Goal: Information Seeking & Learning: Learn about a topic

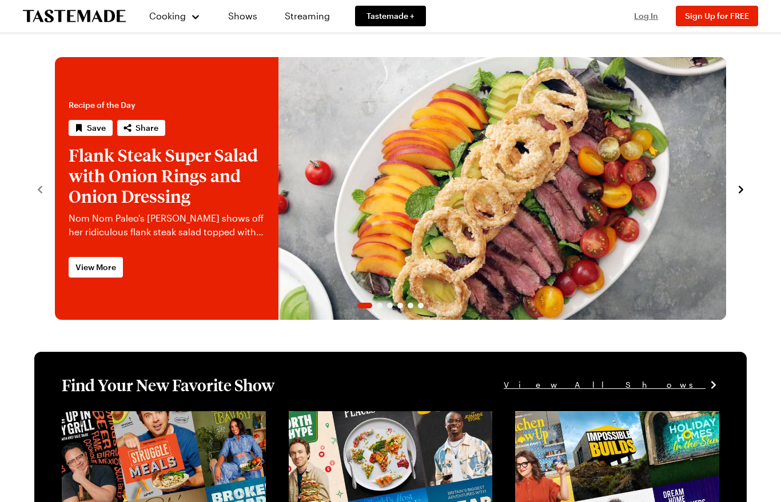
click at [649, 17] on span "Log In" at bounding box center [646, 16] width 24 height 10
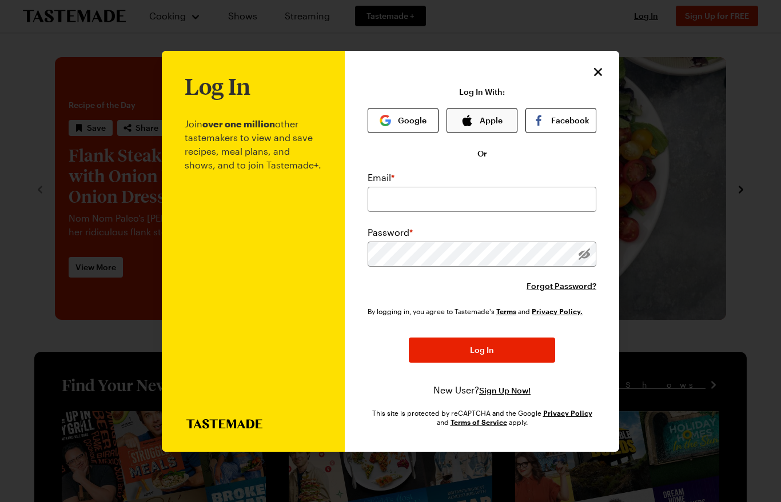
click at [496, 108] on button "Apple" at bounding box center [481, 120] width 71 height 25
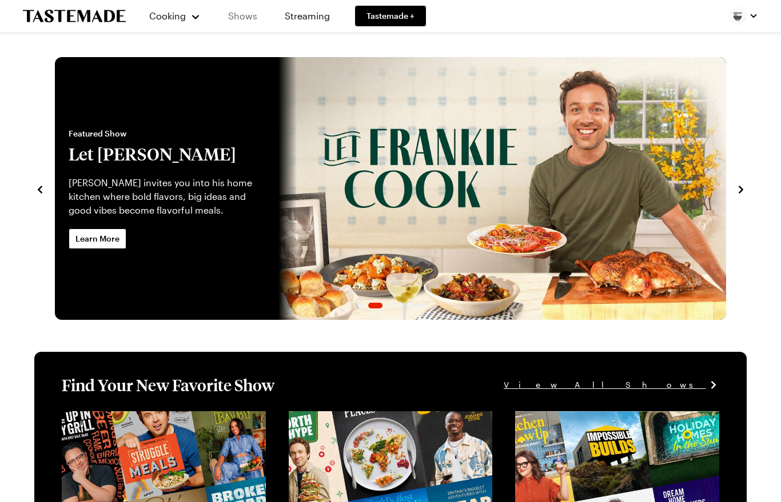
click at [243, 19] on link "Shows" at bounding box center [243, 16] width 52 height 32
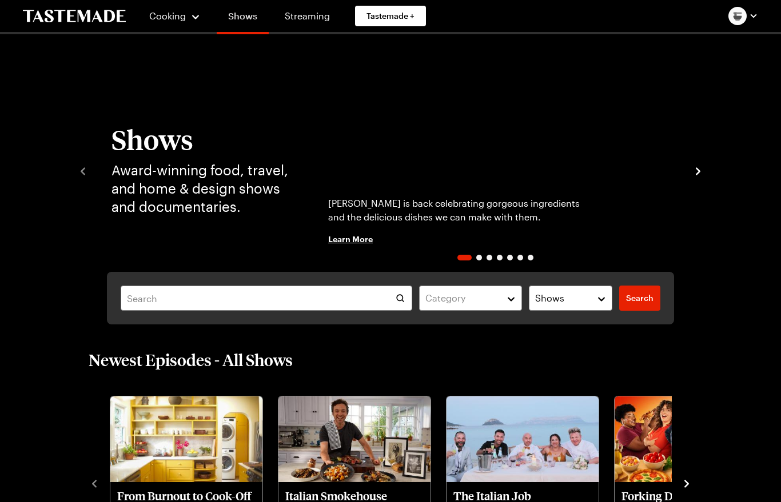
click at [171, 18] on span "Cooking" at bounding box center [167, 15] width 37 height 11
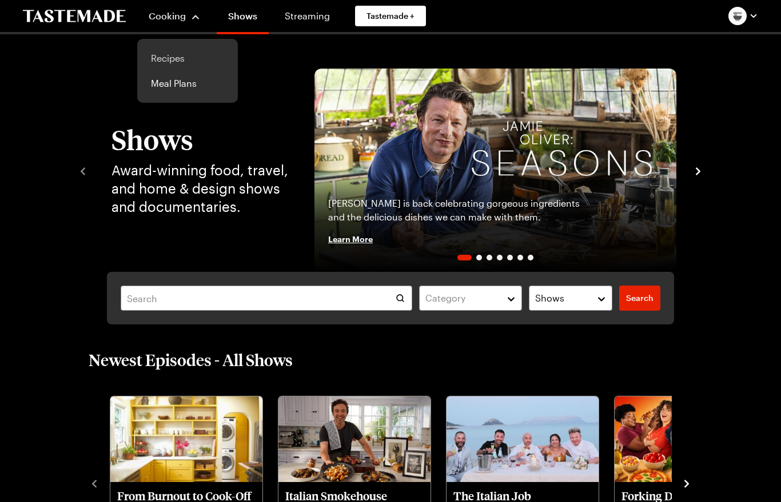
click at [171, 65] on link "Recipes" at bounding box center [187, 58] width 87 height 25
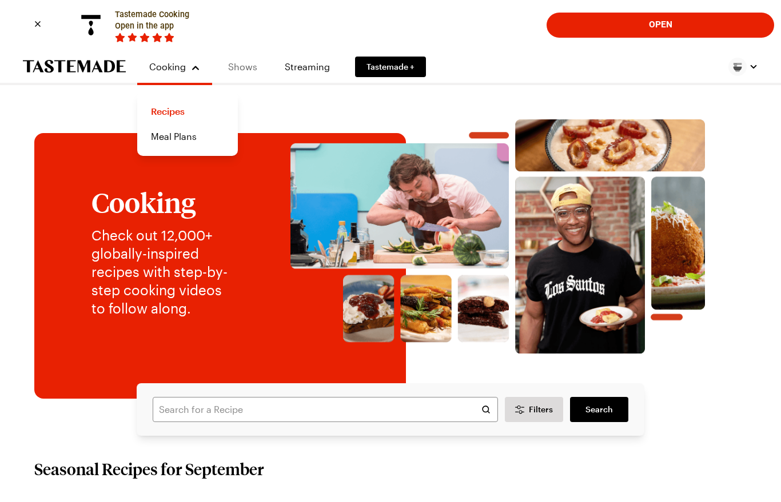
click at [245, 65] on link "Shows" at bounding box center [243, 67] width 52 height 32
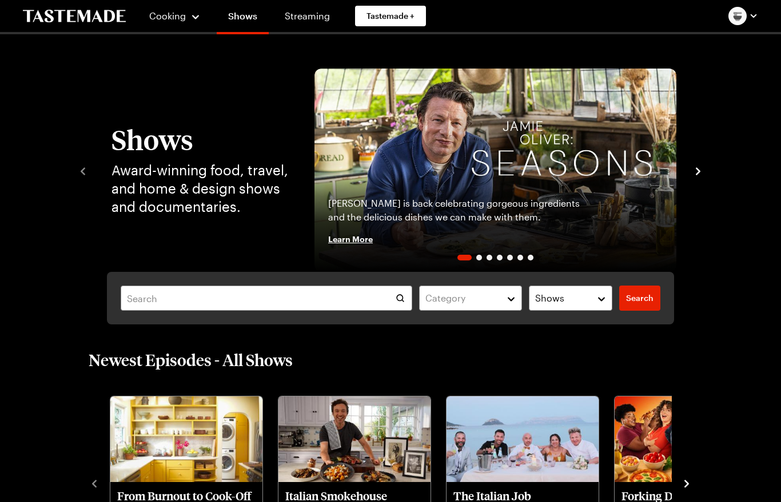
click at [85, 180] on div "Shows Award-winning food, travel, and home & design shows and documentaries. Ja…" at bounding box center [390, 170] width 626 height 203
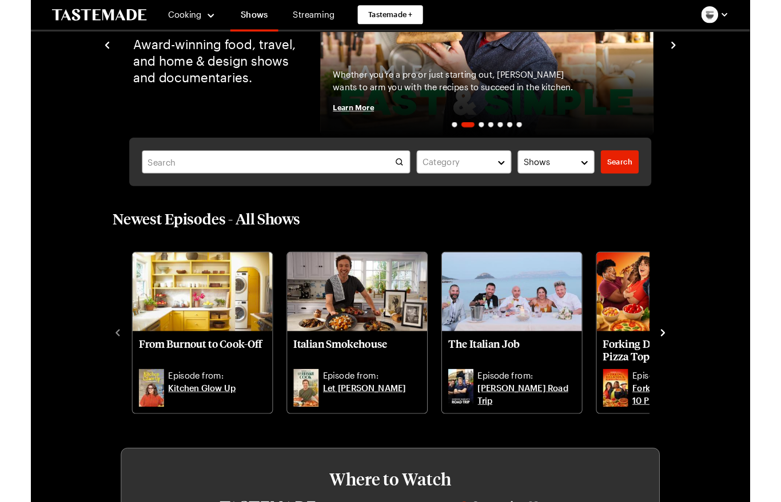
scroll to position [126, 0]
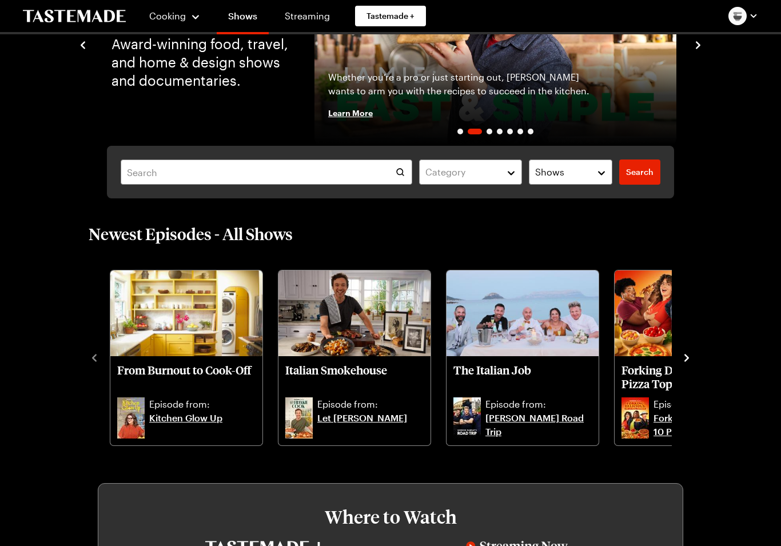
click at [370, 338] on img "Italian Smokehouse" at bounding box center [354, 313] width 152 height 86
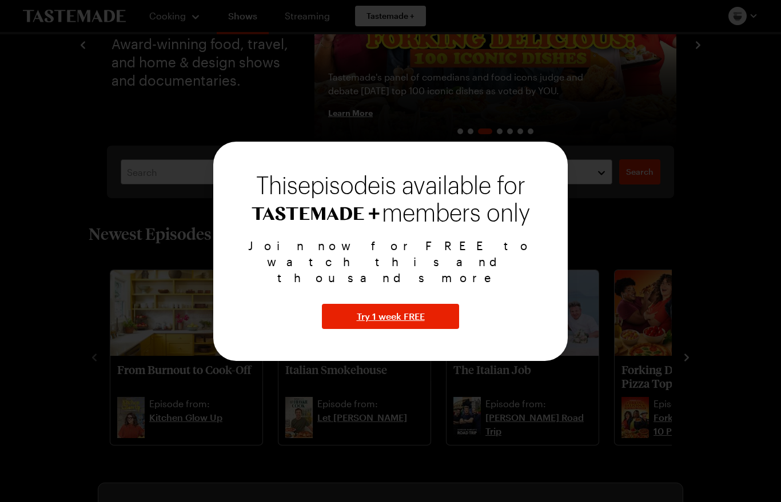
scroll to position [170, 0]
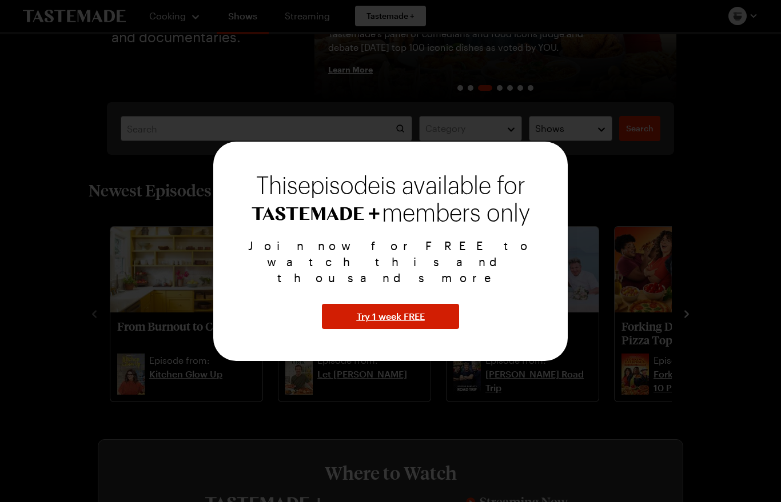
click at [378, 310] on span "Try 1 week FREE" at bounding box center [391, 317] width 68 height 14
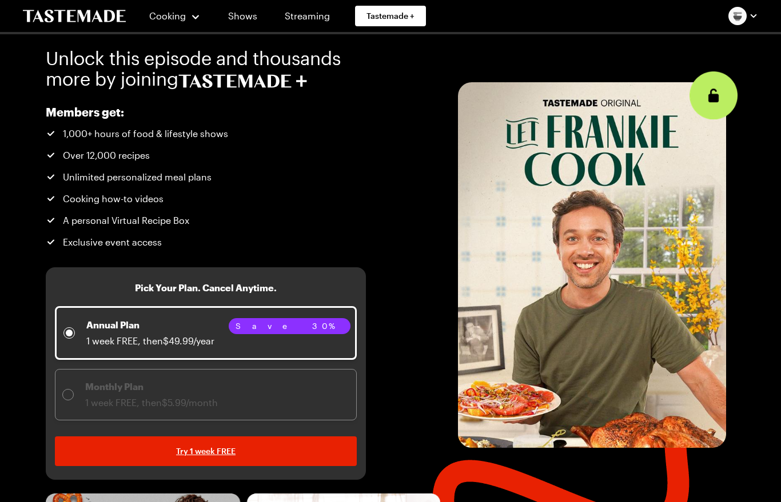
click at [75, 386] on div "Monthly Plan 1 week FREE, then $5.99/month" at bounding box center [139, 395] width 155 height 30
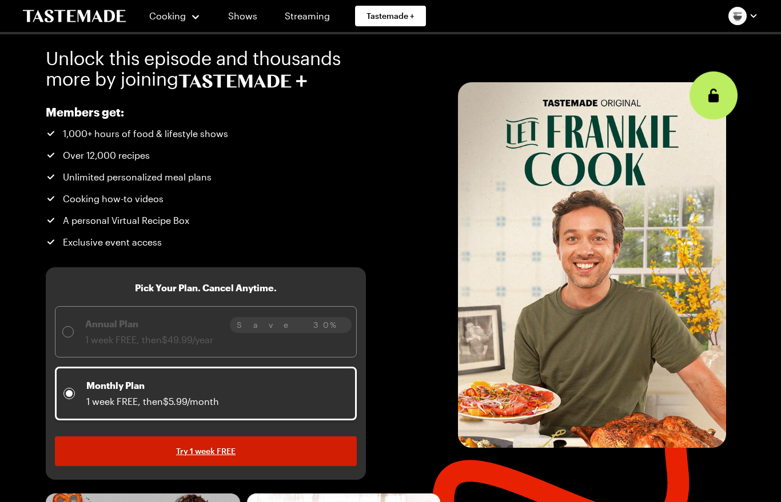
click at [209, 455] on span "Try 1 week FREE" at bounding box center [205, 451] width 59 height 11
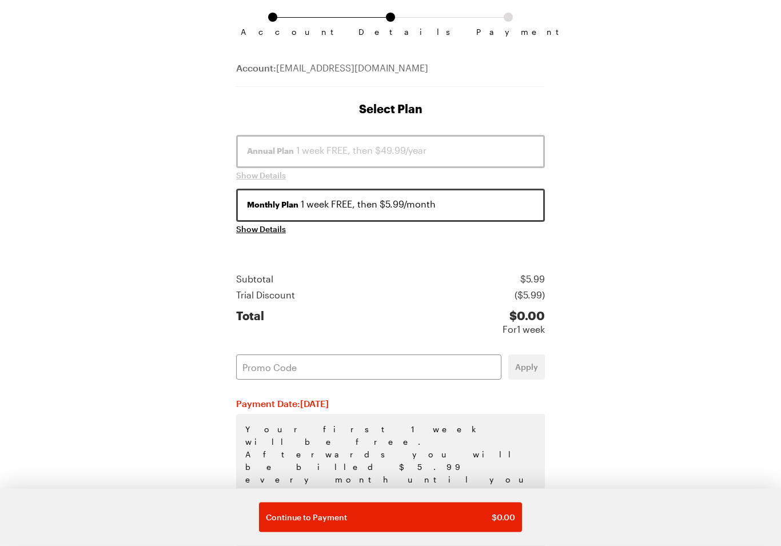
scroll to position [93, 0]
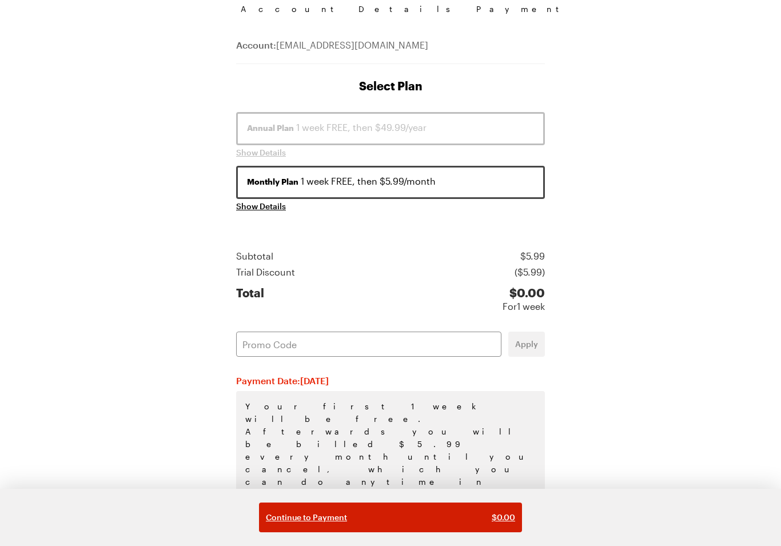
click at [507, 502] on span "$ 0.00" at bounding box center [502, 516] width 23 height 11
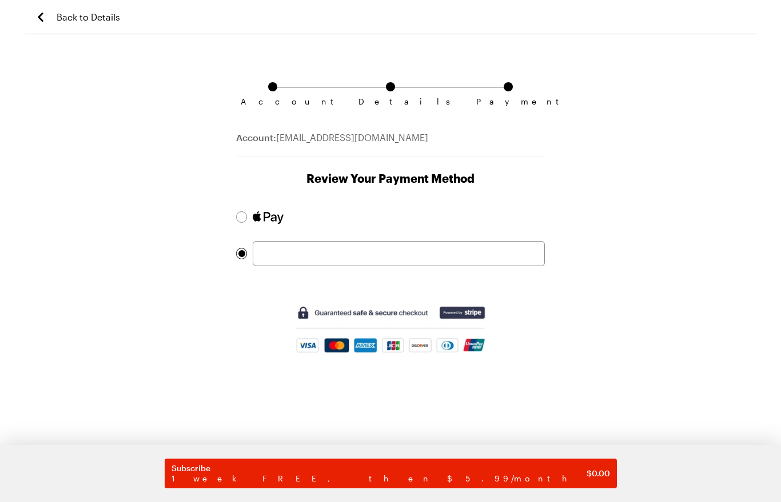
click at [231, 225] on div "Account Details Payment Account: 2p7cw9mt82@privaterelay.appleid.com Review You…" at bounding box center [390, 275] width 331 height 454
click at [252, 225] on div at bounding box center [396, 217] width 298 height 25
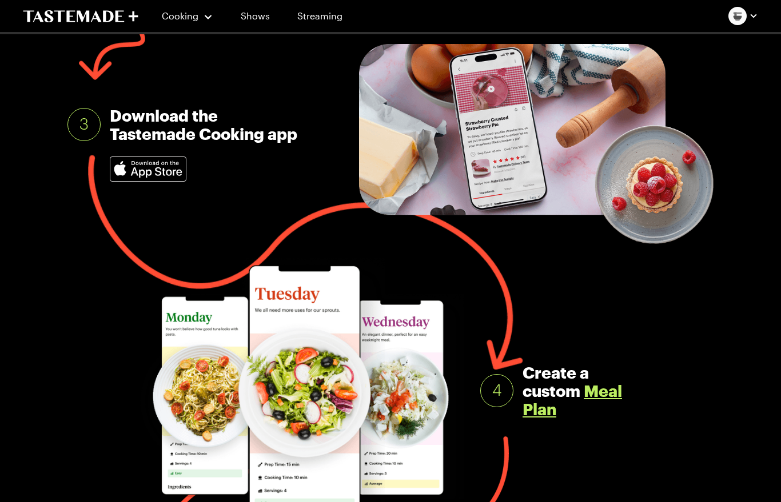
scroll to position [447, 0]
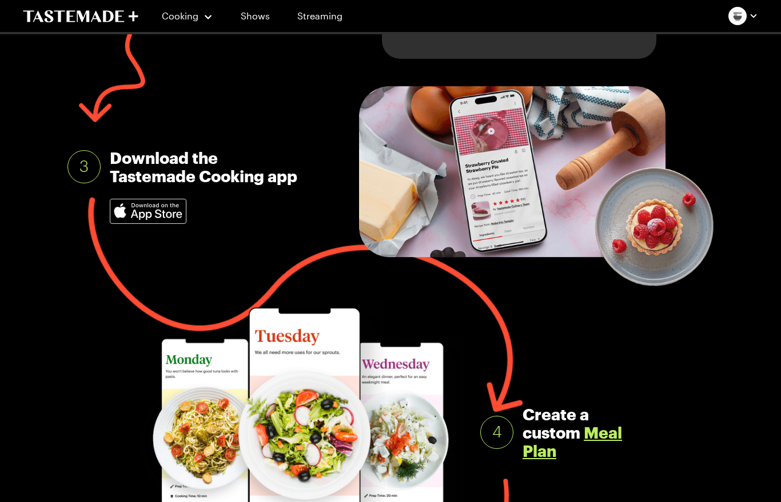
click at [138, 215] on img at bounding box center [147, 211] width 75 height 24
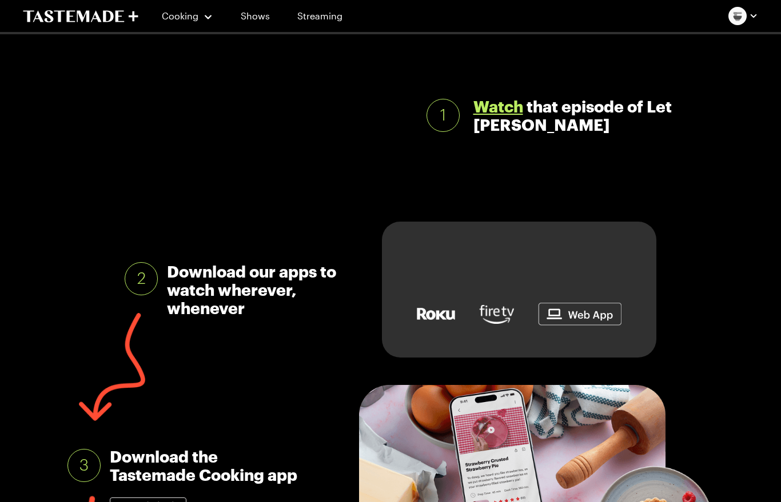
scroll to position [148, 0]
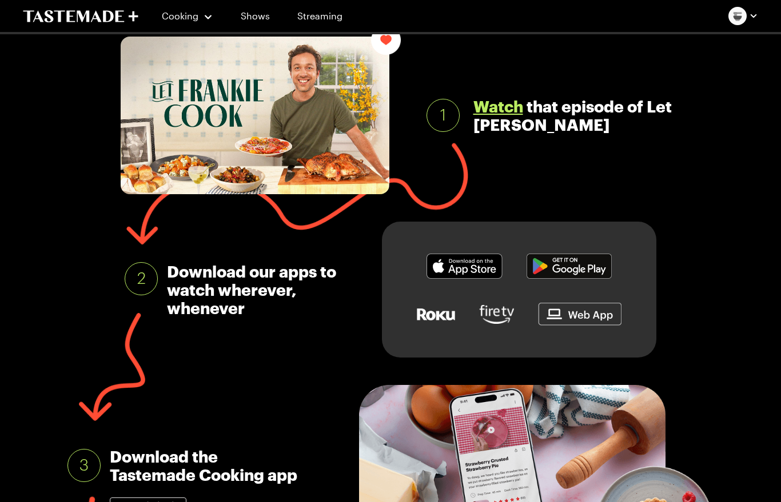
click at [491, 107] on link "Watch" at bounding box center [498, 107] width 50 height 18
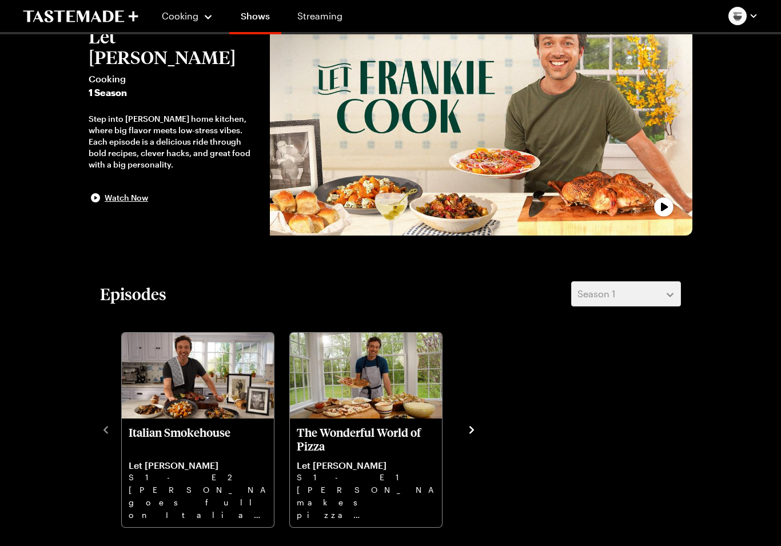
scroll to position [73, 0]
click at [399, 397] on img "The Wonderful World of Pizza" at bounding box center [366, 376] width 152 height 86
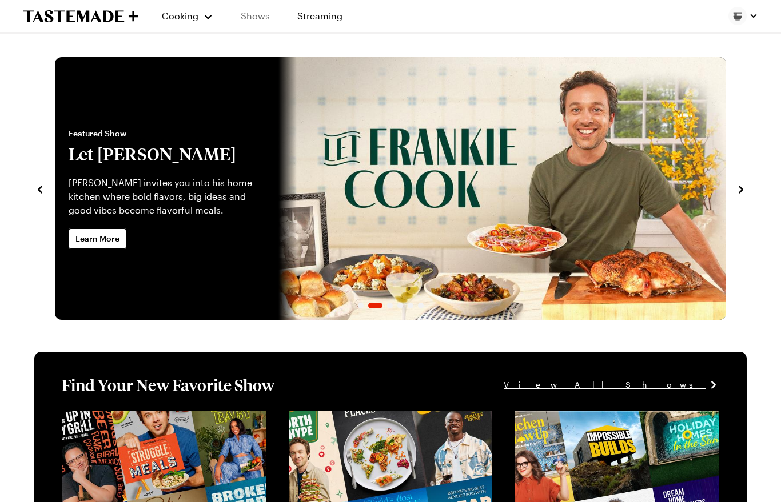
click at [259, 17] on link "Shows" at bounding box center [255, 16] width 52 height 32
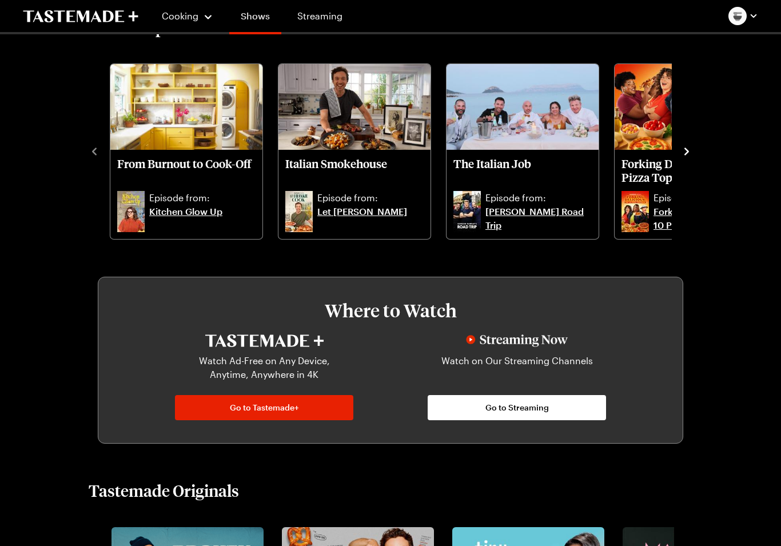
scroll to position [333, 0]
click at [365, 210] on link "Let [PERSON_NAME]" at bounding box center [370, 218] width 106 height 27
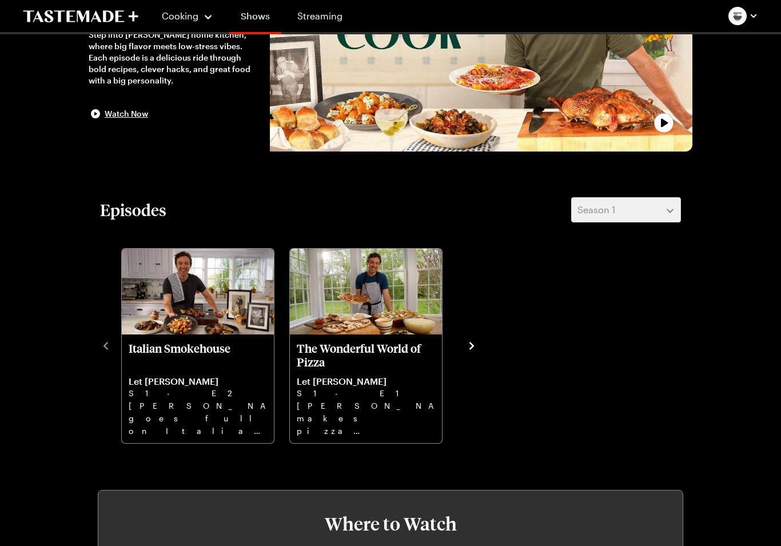
scroll to position [157, 0]
click at [394, 430] on p "Frankie makes pizza magic with two doughs, from Grilled Pizza to Grandma slices…" at bounding box center [366, 417] width 138 height 37
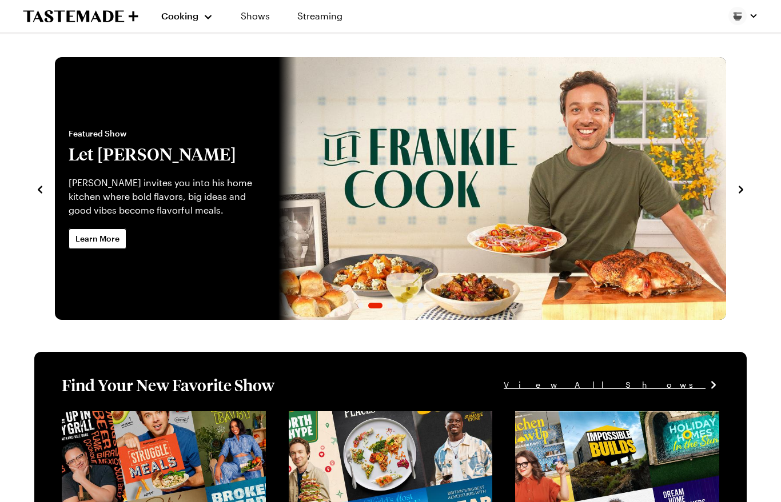
click at [177, 20] on span "Cooking" at bounding box center [179, 15] width 37 height 11
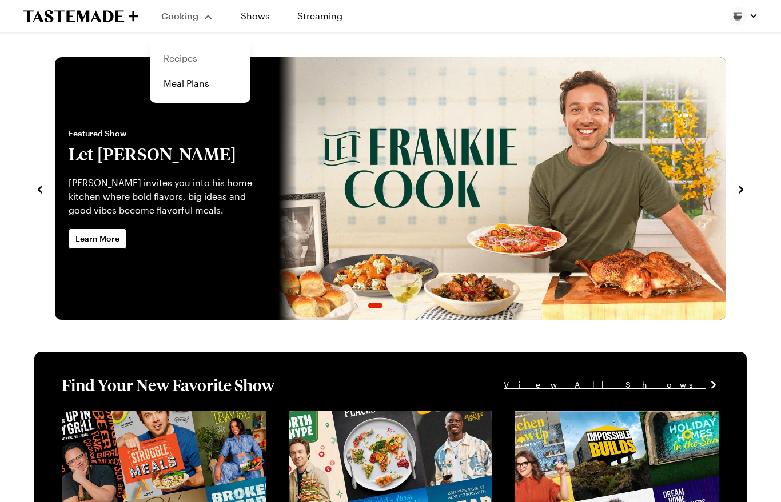
click at [203, 69] on link "Recipes" at bounding box center [200, 58] width 87 height 25
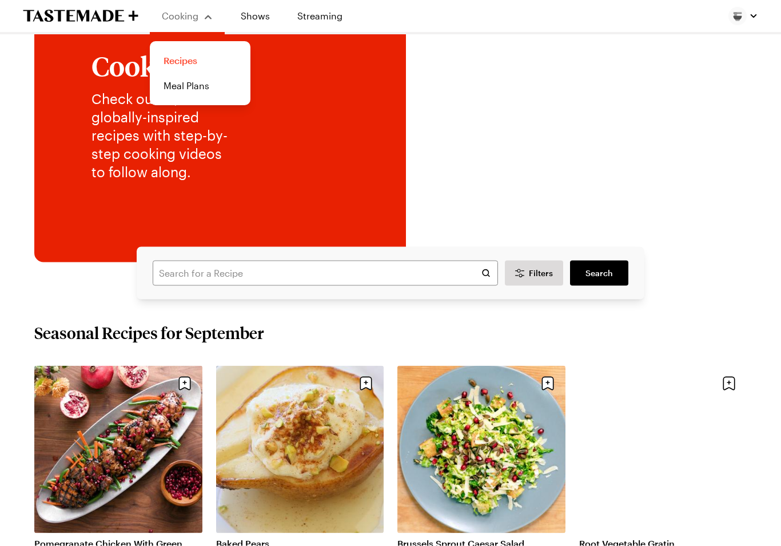
scroll to position [137, 0]
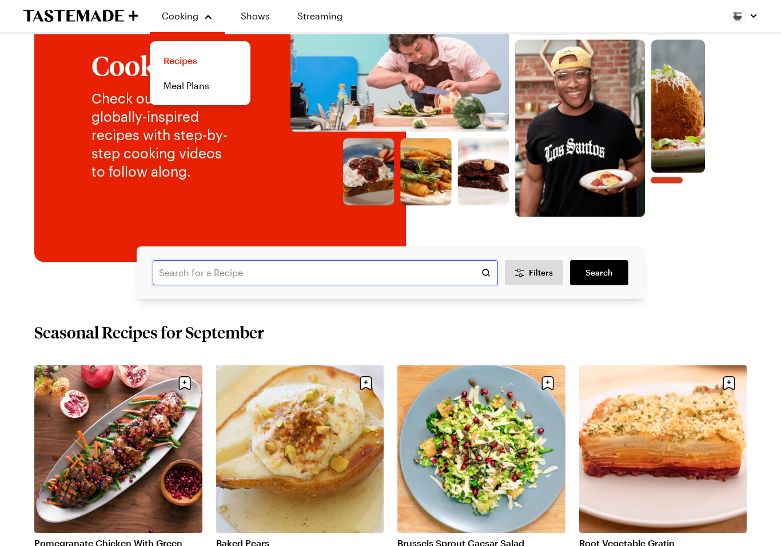
click at [443, 274] on input "text" at bounding box center [325, 272] width 345 height 25
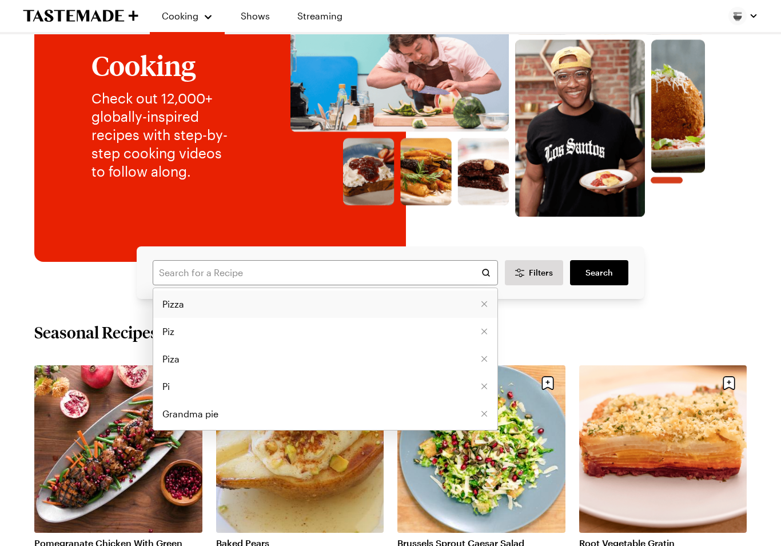
click at [169, 309] on span "Pizza" at bounding box center [173, 304] width 22 height 14
type input "Pizza"
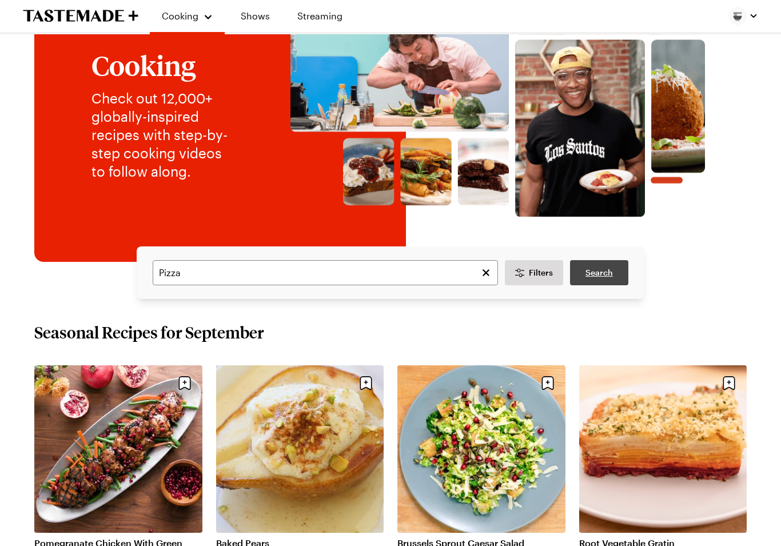
click at [609, 273] on span "Search" at bounding box center [598, 272] width 27 height 11
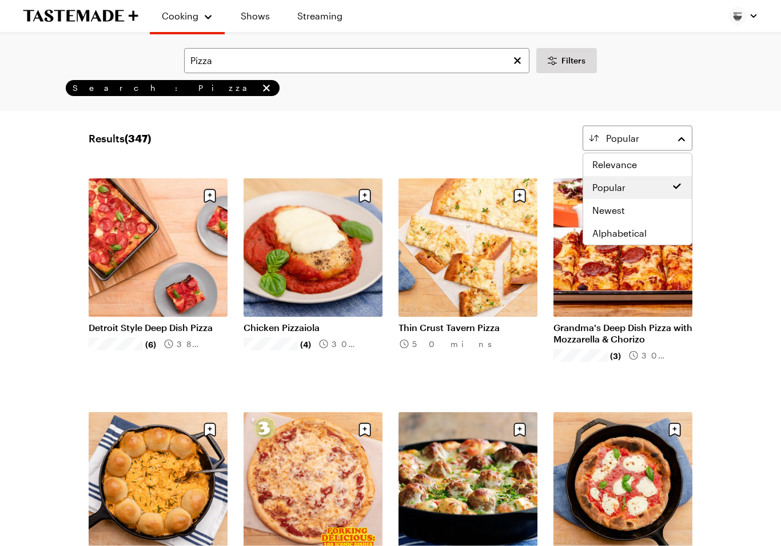
scroll to position [63, 0]
click at [645, 215] on div "Newest" at bounding box center [637, 210] width 90 height 14
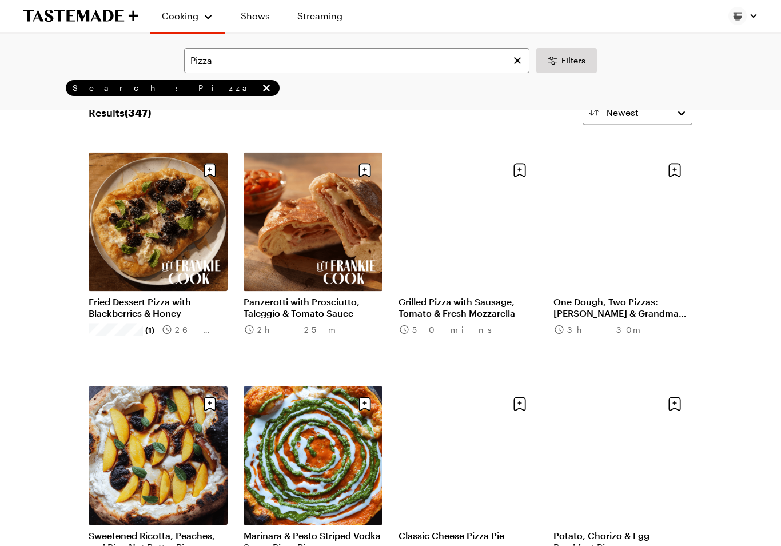
scroll to position [89, 0]
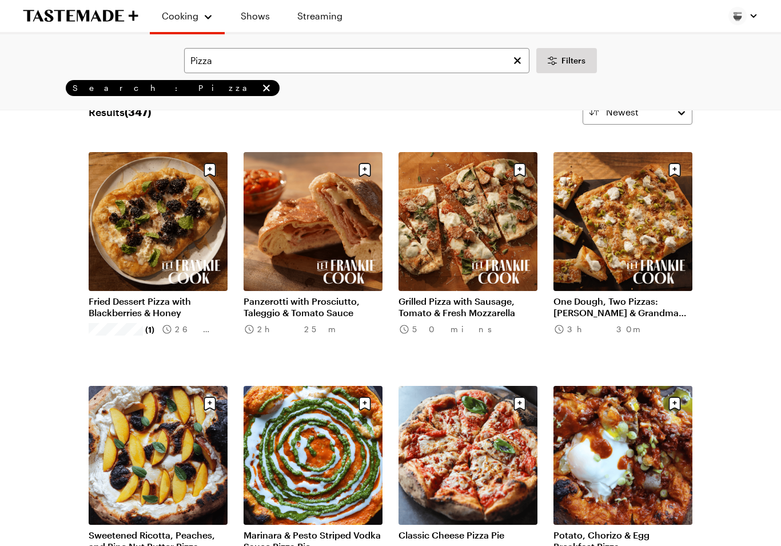
click at [471, 295] on link "Grilled Pizza with Sausage, Tomato & Fresh Mozzarella" at bounding box center [467, 306] width 139 height 23
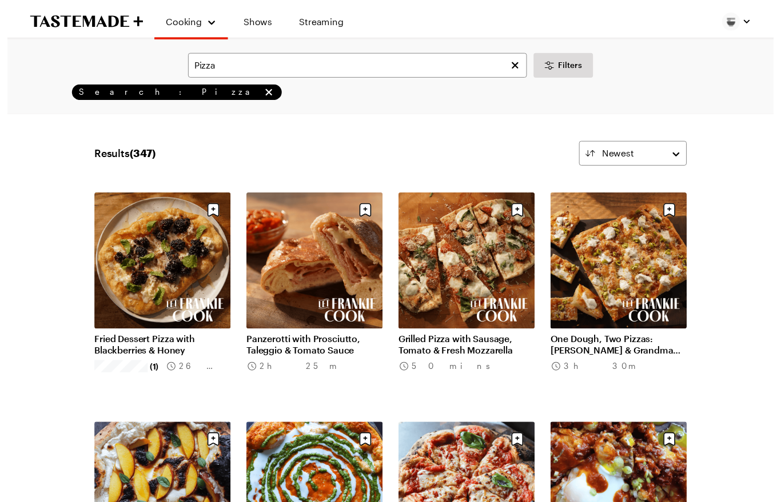
scroll to position [53, 0]
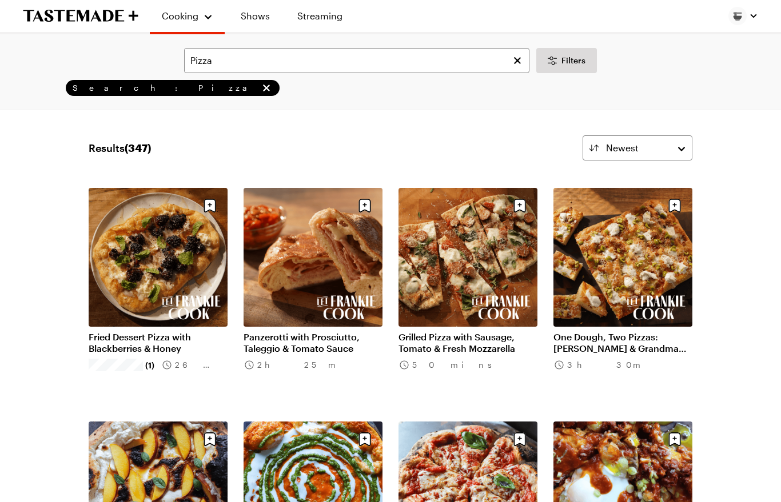
click at [626, 331] on link "One Dough, Two Pizzas: [PERSON_NAME] & Grandma Pie" at bounding box center [622, 342] width 139 height 23
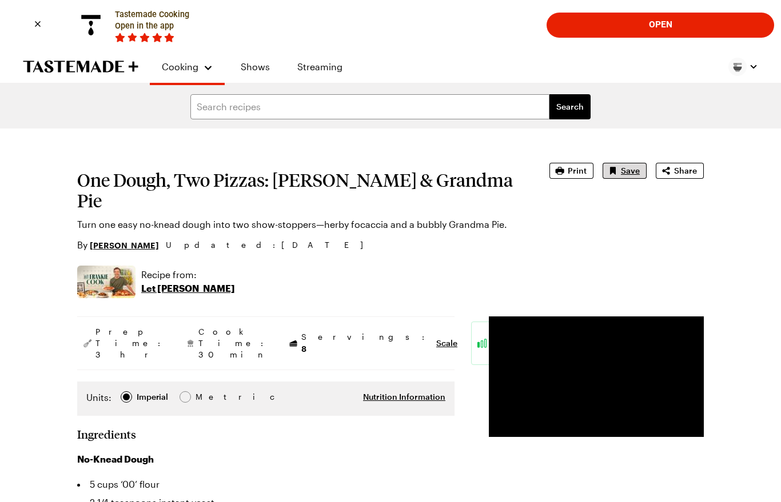
click at [621, 178] on button "Save" at bounding box center [624, 171] width 44 height 16
type textarea "x"
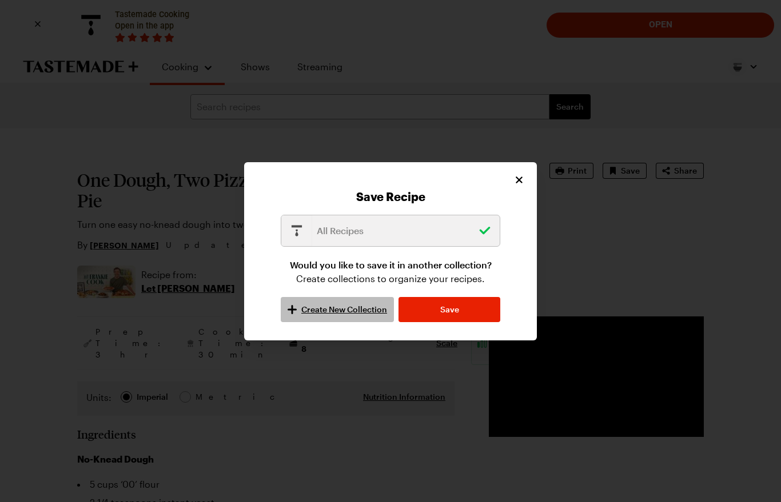
click at [299, 319] on button "Create New Collection" at bounding box center [337, 309] width 113 height 25
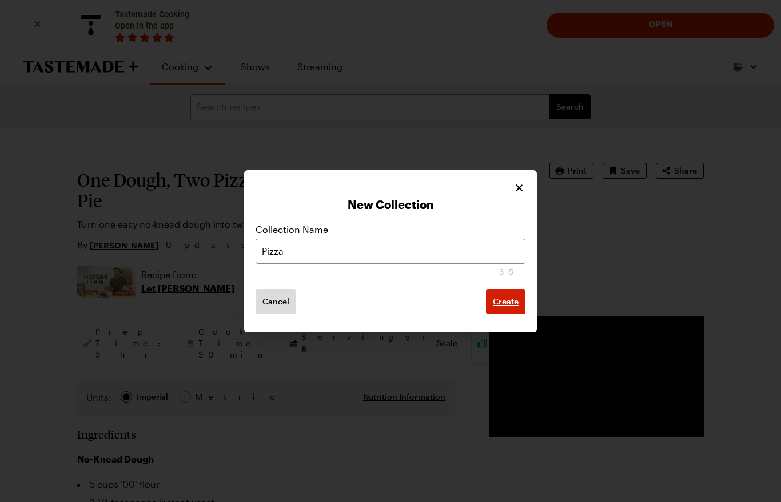
type input "Pizza"
click at [509, 302] on button "Create" at bounding box center [505, 301] width 39 height 25
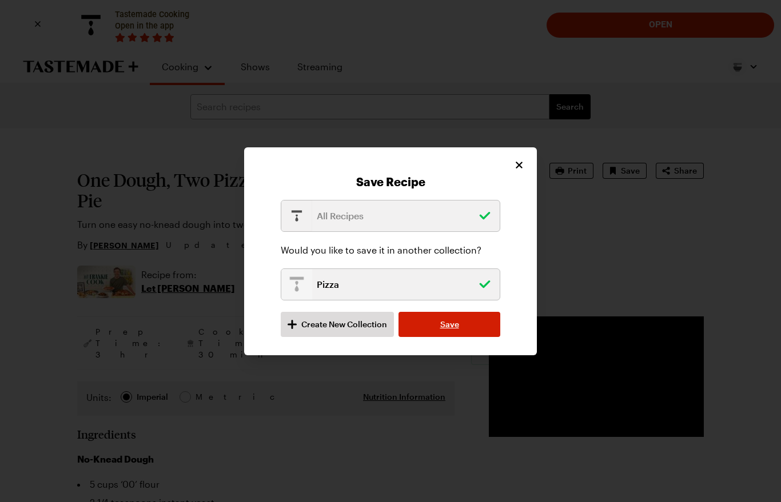
click at [462, 327] on button "Save" at bounding box center [449, 324] width 102 height 25
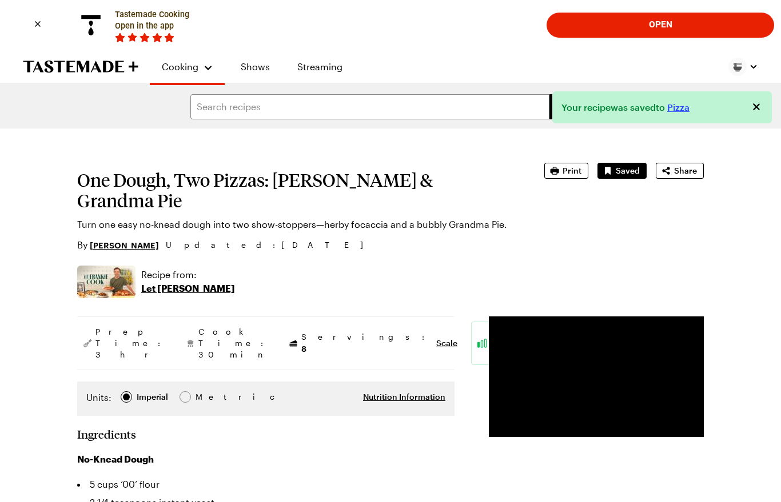
type textarea "x"
click at [570, 170] on span "Print" at bounding box center [571, 170] width 19 height 11
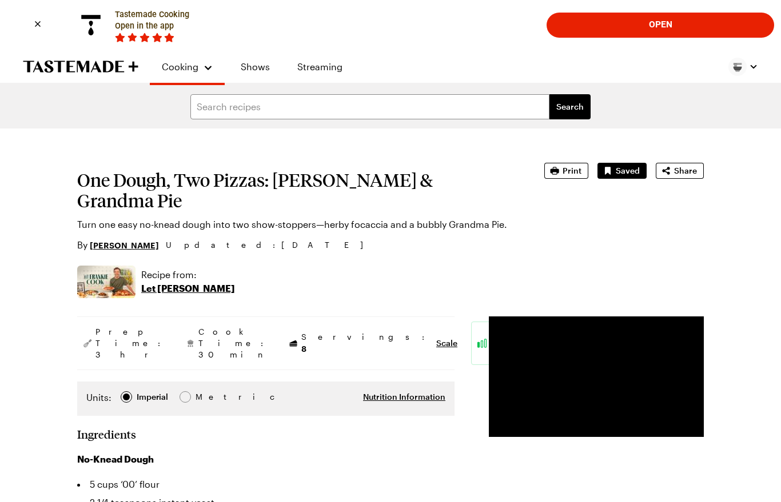
click at [721, 28] on button "Open" at bounding box center [660, 25] width 214 height 24
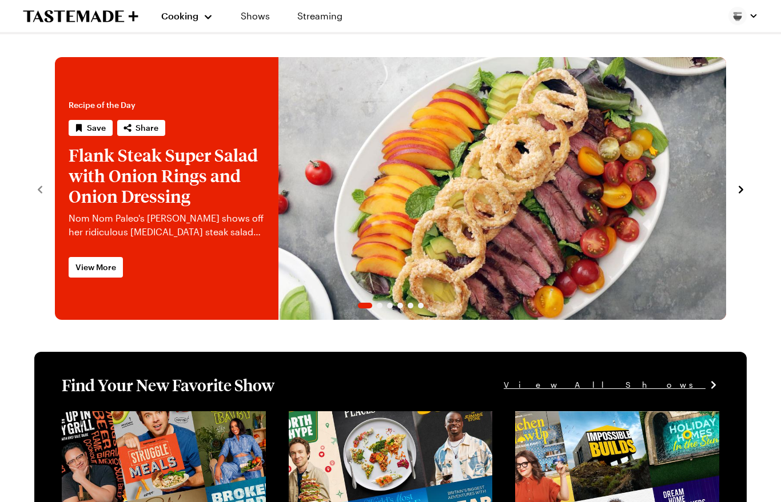
click at [189, 14] on span "Cooking" at bounding box center [179, 15] width 37 height 11
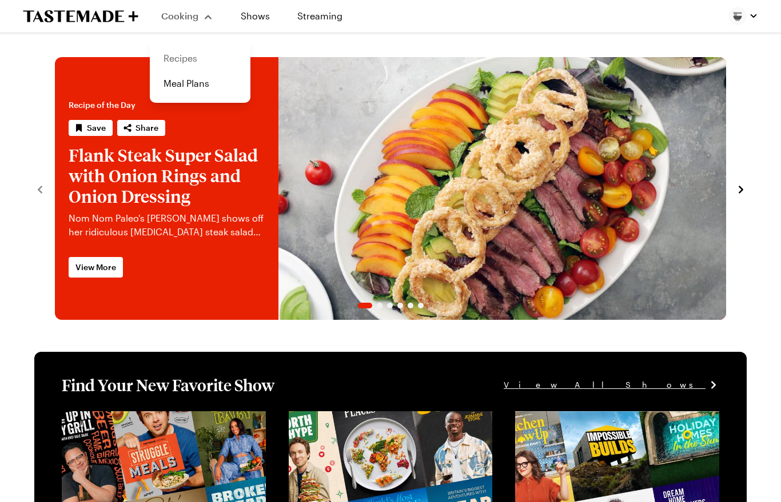
click at [202, 58] on link "Recipes" at bounding box center [200, 58] width 87 height 25
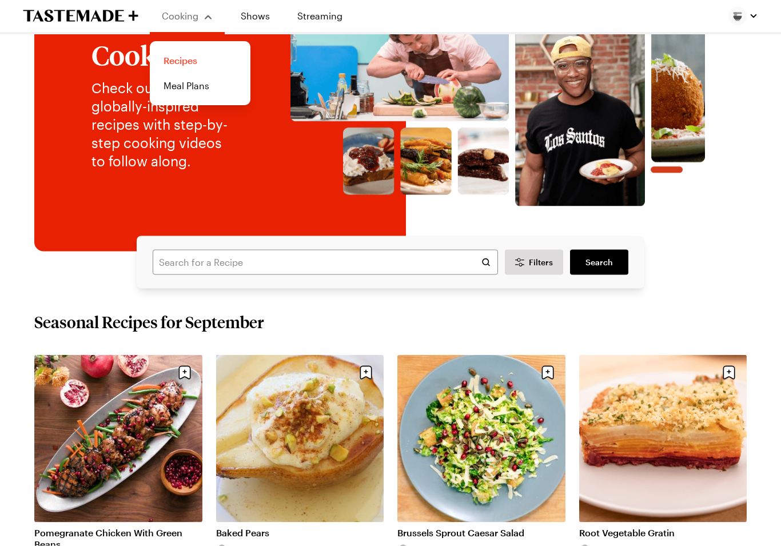
scroll to position [148, 0]
click at [450, 260] on input "text" at bounding box center [325, 261] width 345 height 25
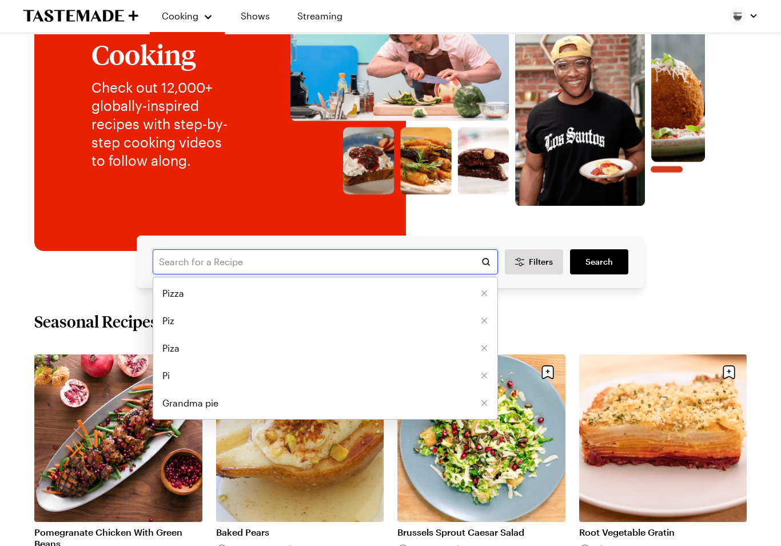
scroll to position [147, 0]
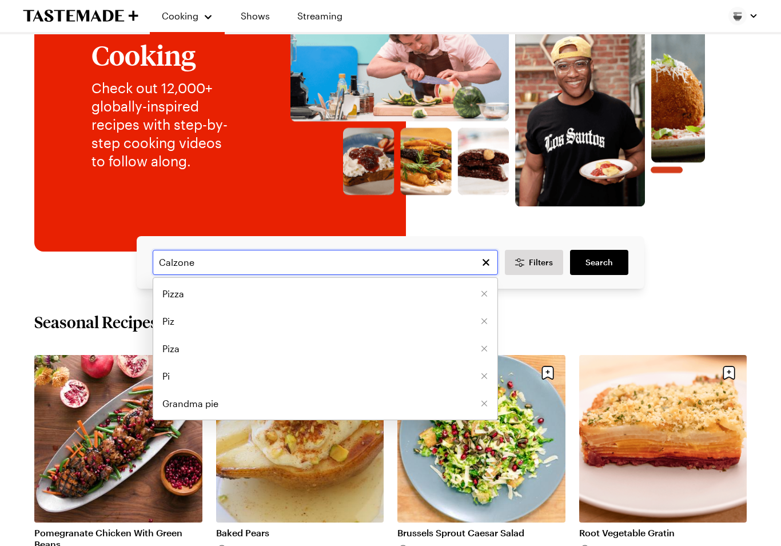
type input "Calzone"
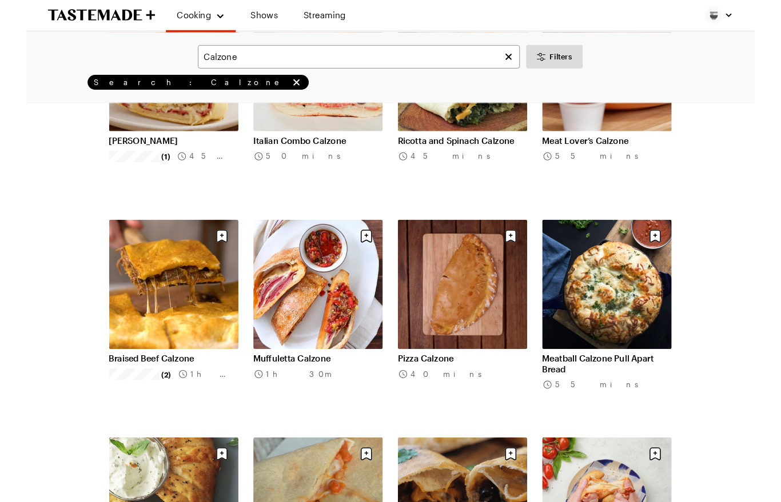
scroll to position [277, 0]
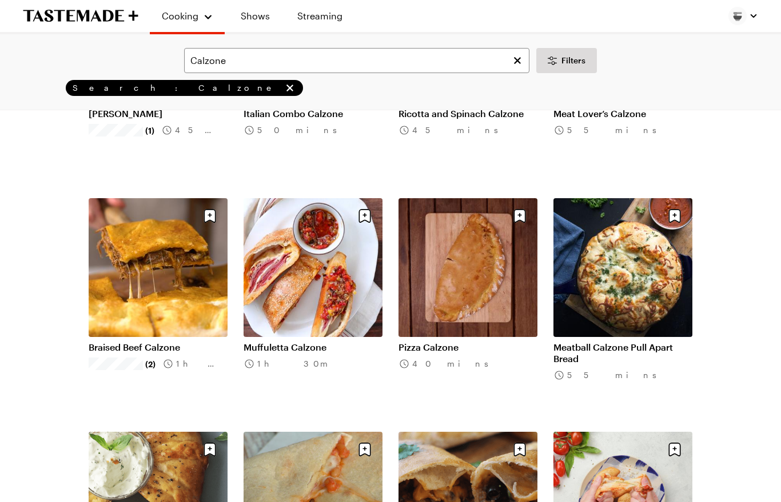
click at [487, 342] on link "Pizza Calzone" at bounding box center [467, 347] width 139 height 11
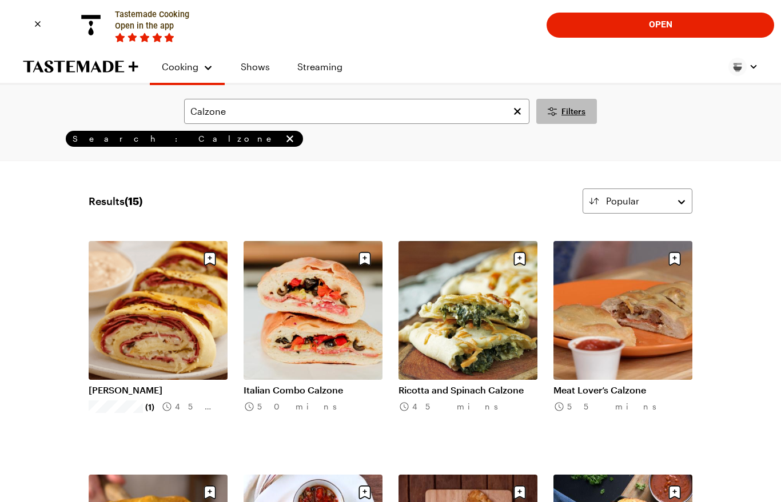
click at [583, 117] on span "Filters" at bounding box center [573, 111] width 24 height 11
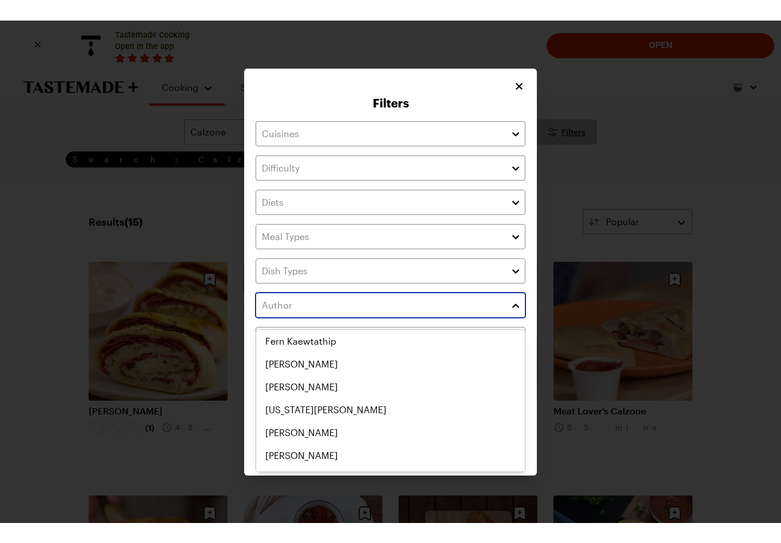
scroll to position [1780, 0]
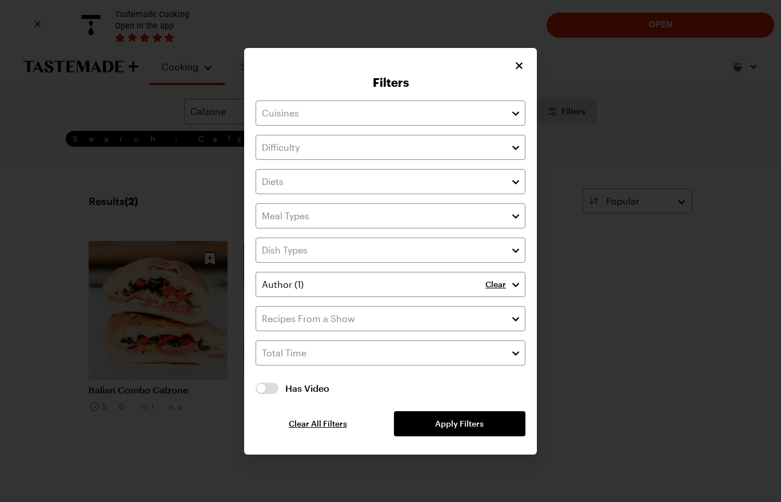
click at [701, 159] on div at bounding box center [390, 251] width 781 height 502
click at [488, 430] on button "Apply Filters" at bounding box center [459, 423] width 131 height 25
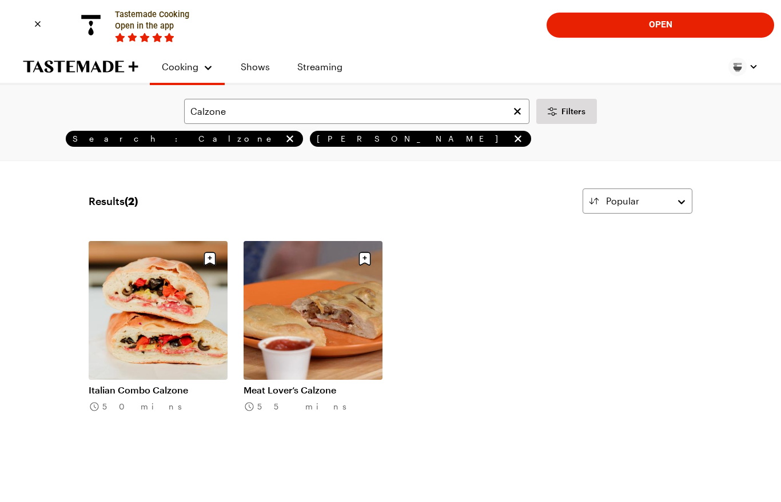
click at [167, 385] on link "Italian Combo Calzone" at bounding box center [158, 390] width 139 height 11
click at [349, 385] on link "Meat Lover’s Calzone" at bounding box center [312, 390] width 139 height 11
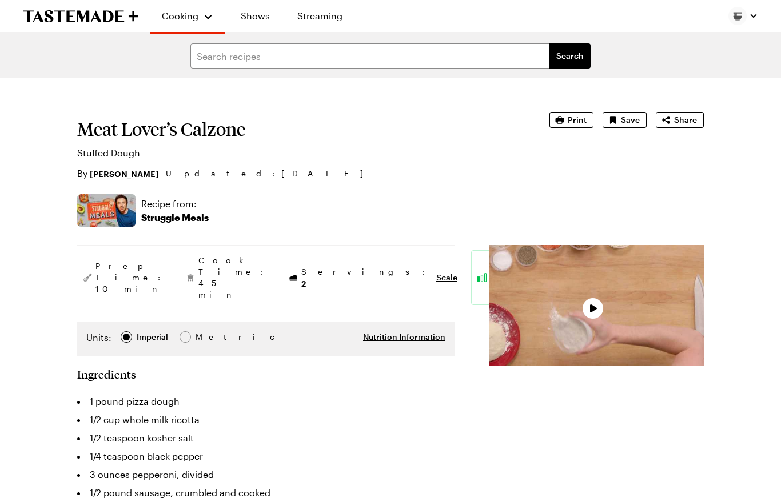
type textarea "x"
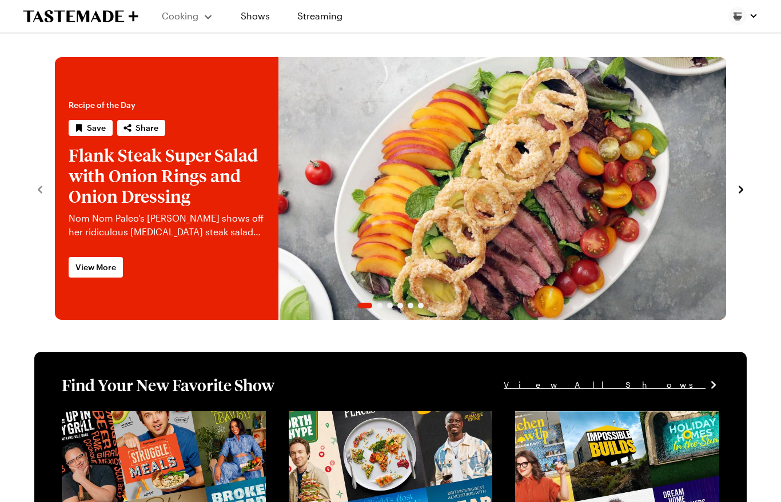
click at [211, 15] on div "Cooking" at bounding box center [187, 16] width 52 height 14
click at [187, 17] on span "Cooking" at bounding box center [180, 15] width 37 height 11
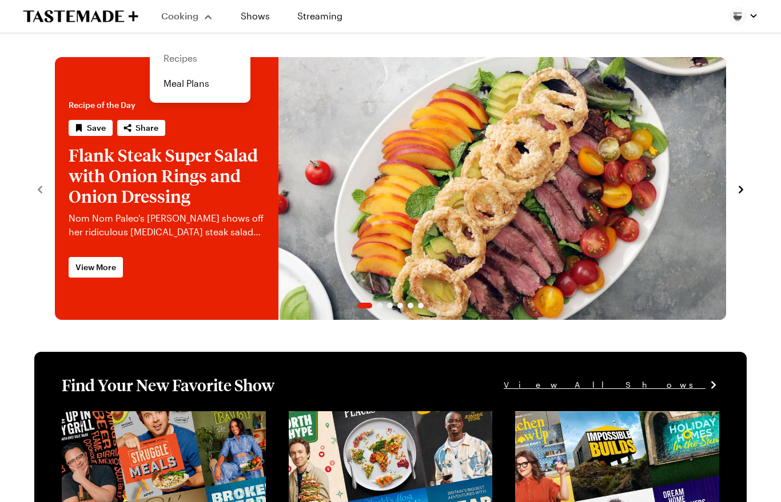
click at [193, 58] on link "Recipes" at bounding box center [200, 58] width 87 height 25
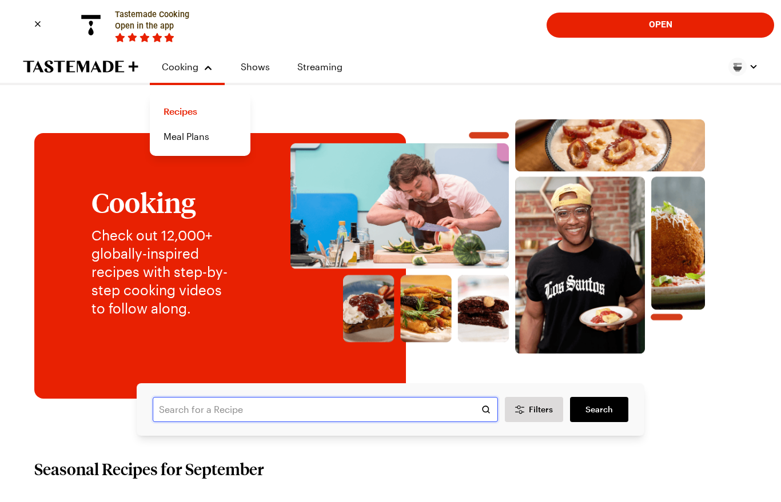
click at [460, 413] on input "text" at bounding box center [325, 409] width 345 height 25
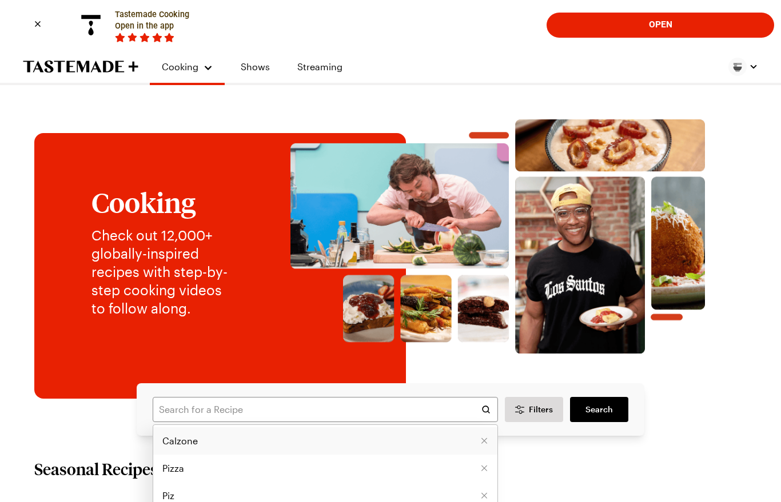
click at [273, 446] on li "Calzone" at bounding box center [325, 440] width 344 height 27
type input "Calzone"
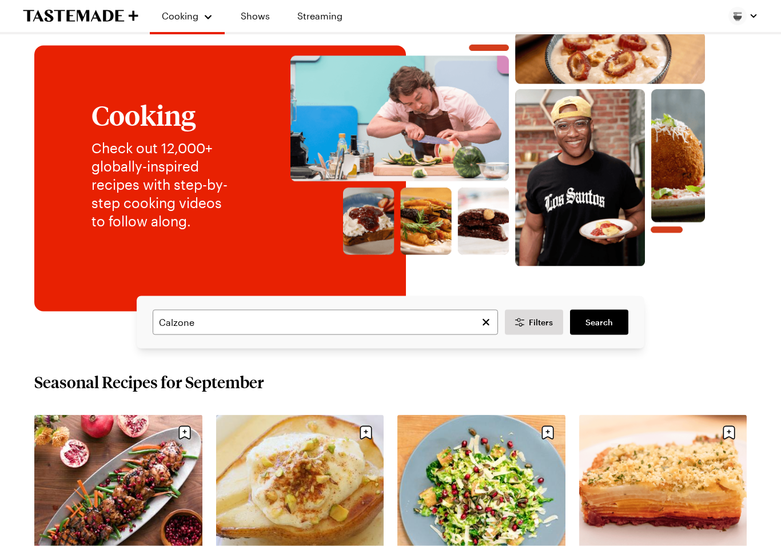
scroll to position [90, 0]
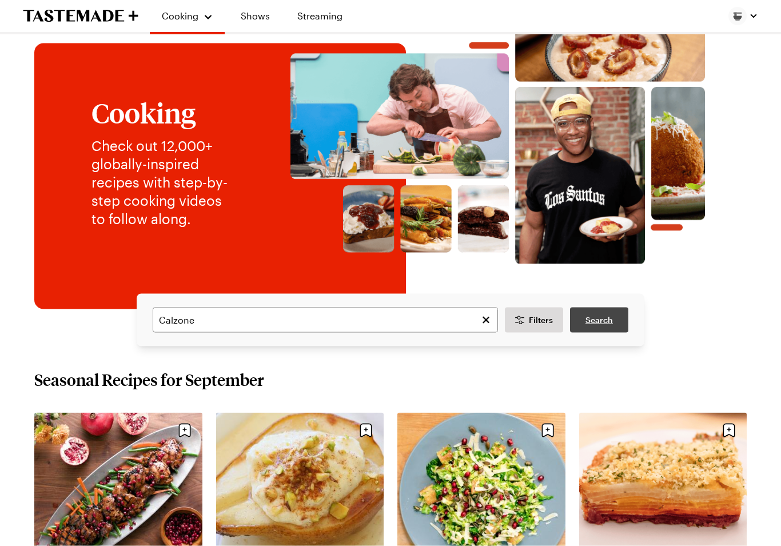
click at [615, 319] on link "Search" at bounding box center [599, 319] width 58 height 25
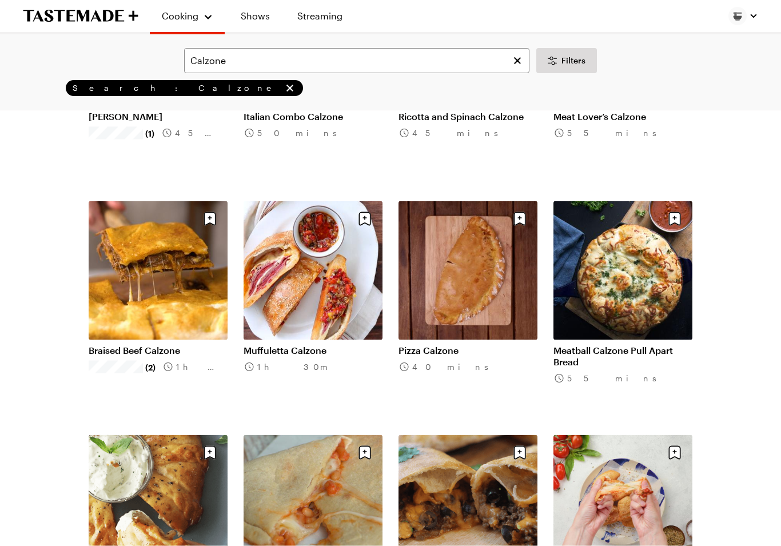
scroll to position [274, 0]
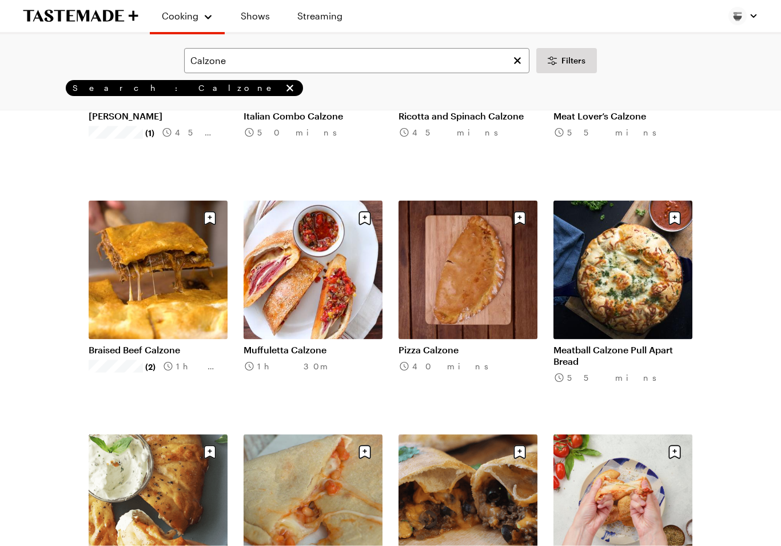
click at [338, 344] on link "Muffuletta Calzone" at bounding box center [312, 349] width 139 height 11
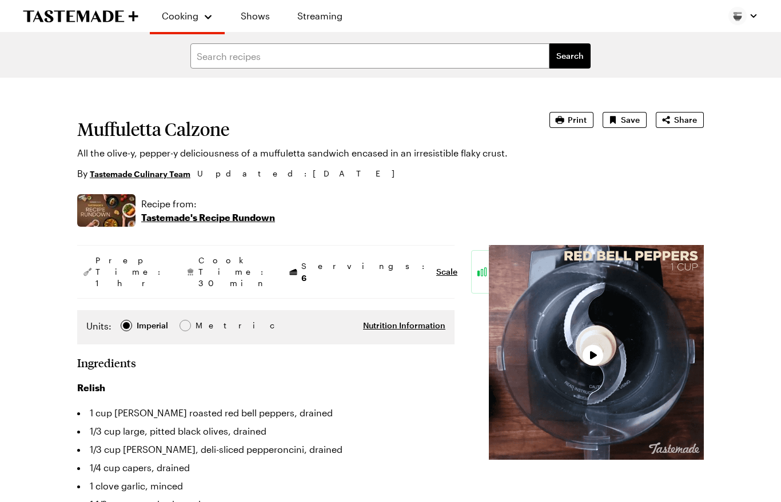
type textarea "x"
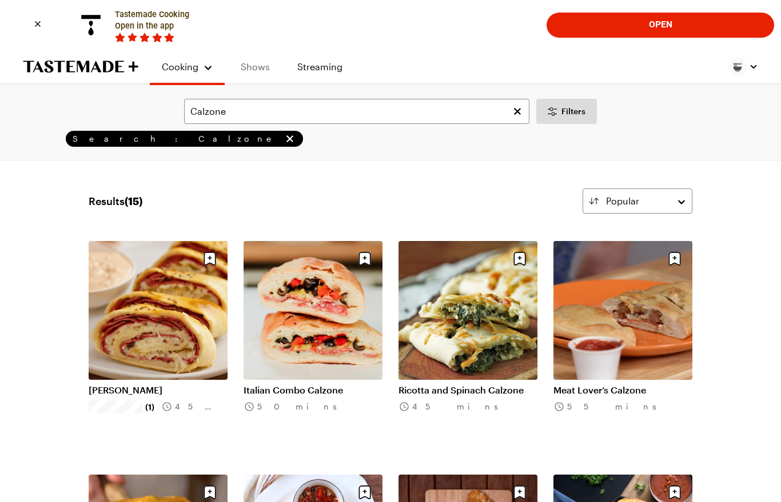
click at [257, 67] on link "Shows" at bounding box center [255, 67] width 52 height 32
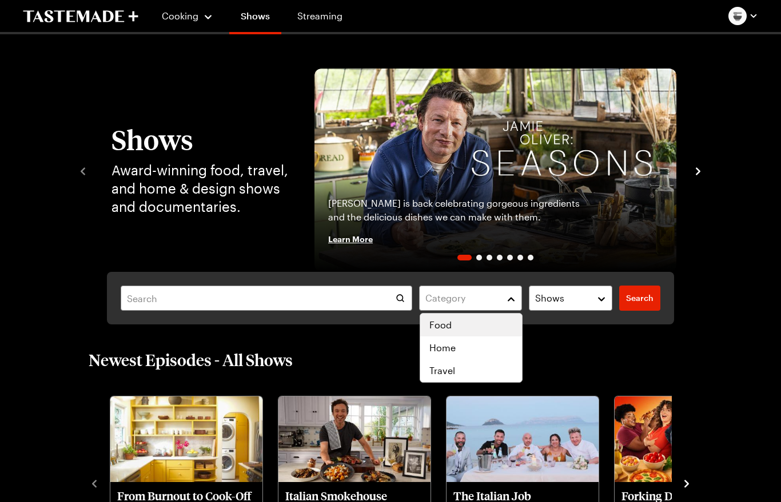
click at [501, 319] on div "Food" at bounding box center [470, 325] width 83 height 14
click at [599, 294] on button "Shows" at bounding box center [570, 298] width 83 height 25
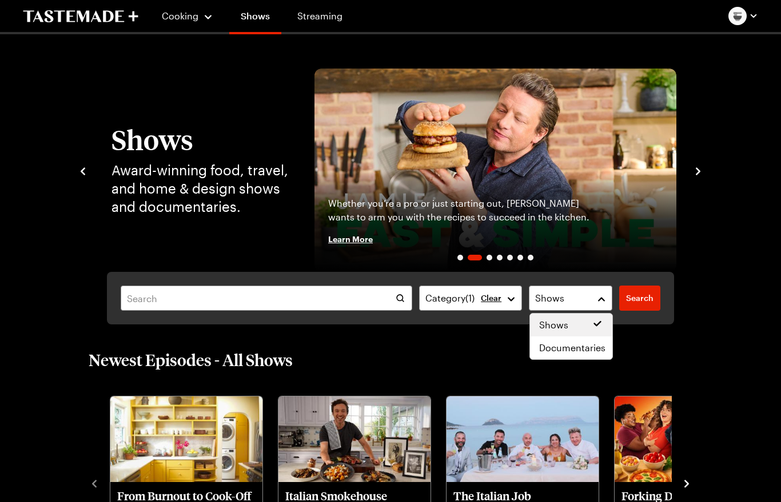
click at [602, 315] on div "Shows" at bounding box center [571, 325] width 82 height 23
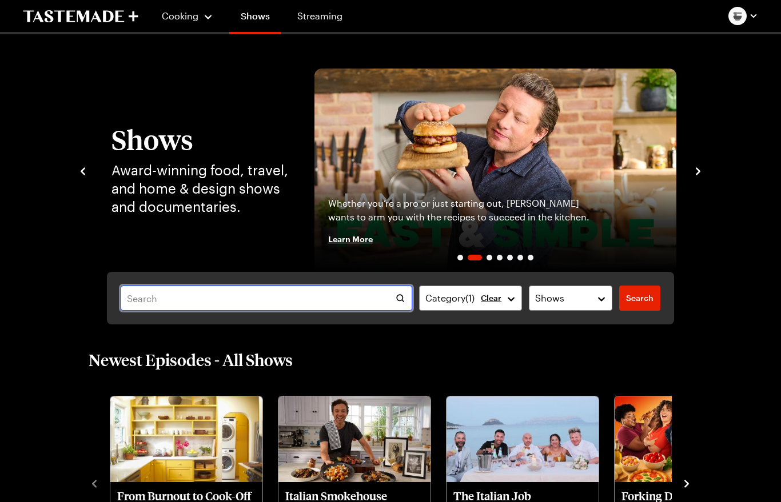
click at [373, 298] on input "text" at bounding box center [266, 298] width 291 height 25
type input "C"
type input "Pizza"
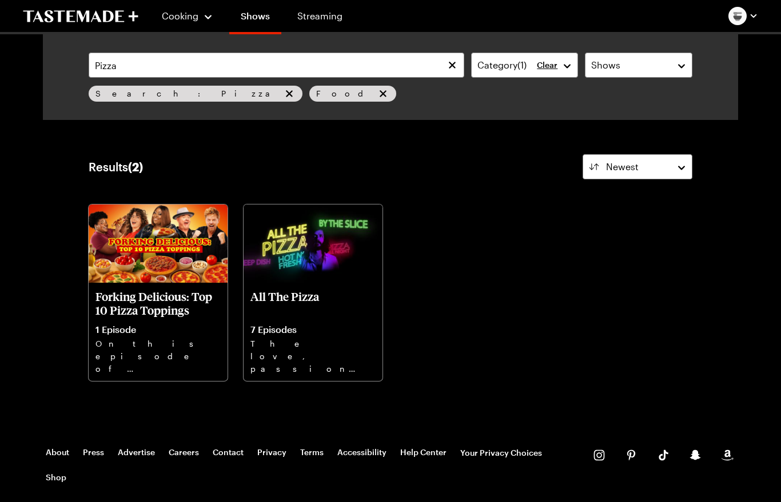
click at [286, 94] on icon "remove Search: Pizza" at bounding box center [289, 93] width 7 height 7
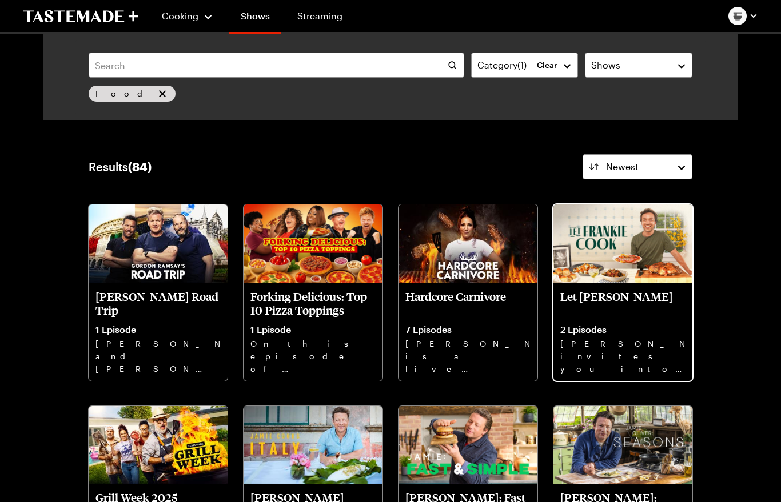
click at [679, 260] on img at bounding box center [622, 244] width 139 height 78
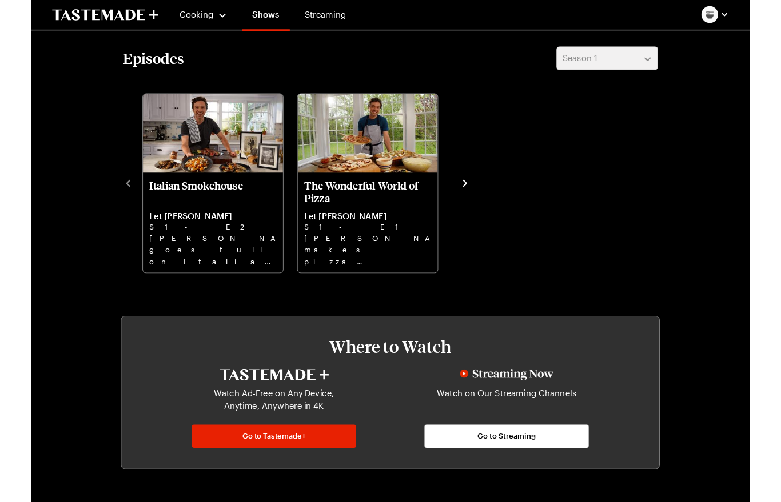
scroll to position [303, 0]
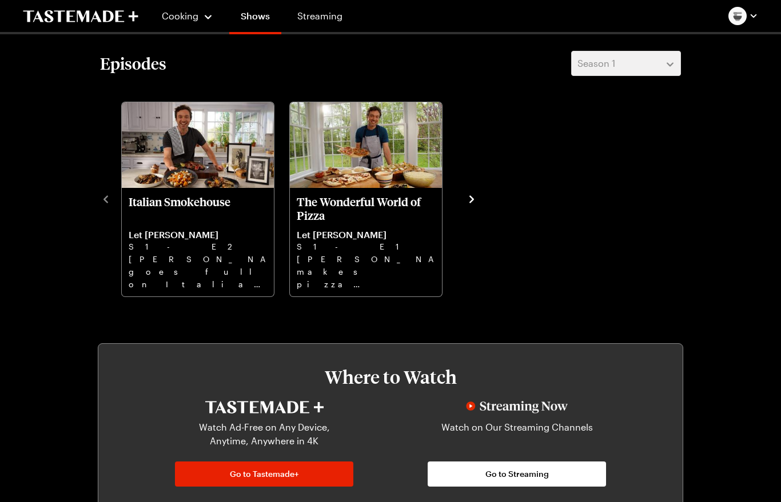
click at [353, 199] on p "The Wonderful World of Pizza" at bounding box center [366, 208] width 138 height 27
